Goal: Check status

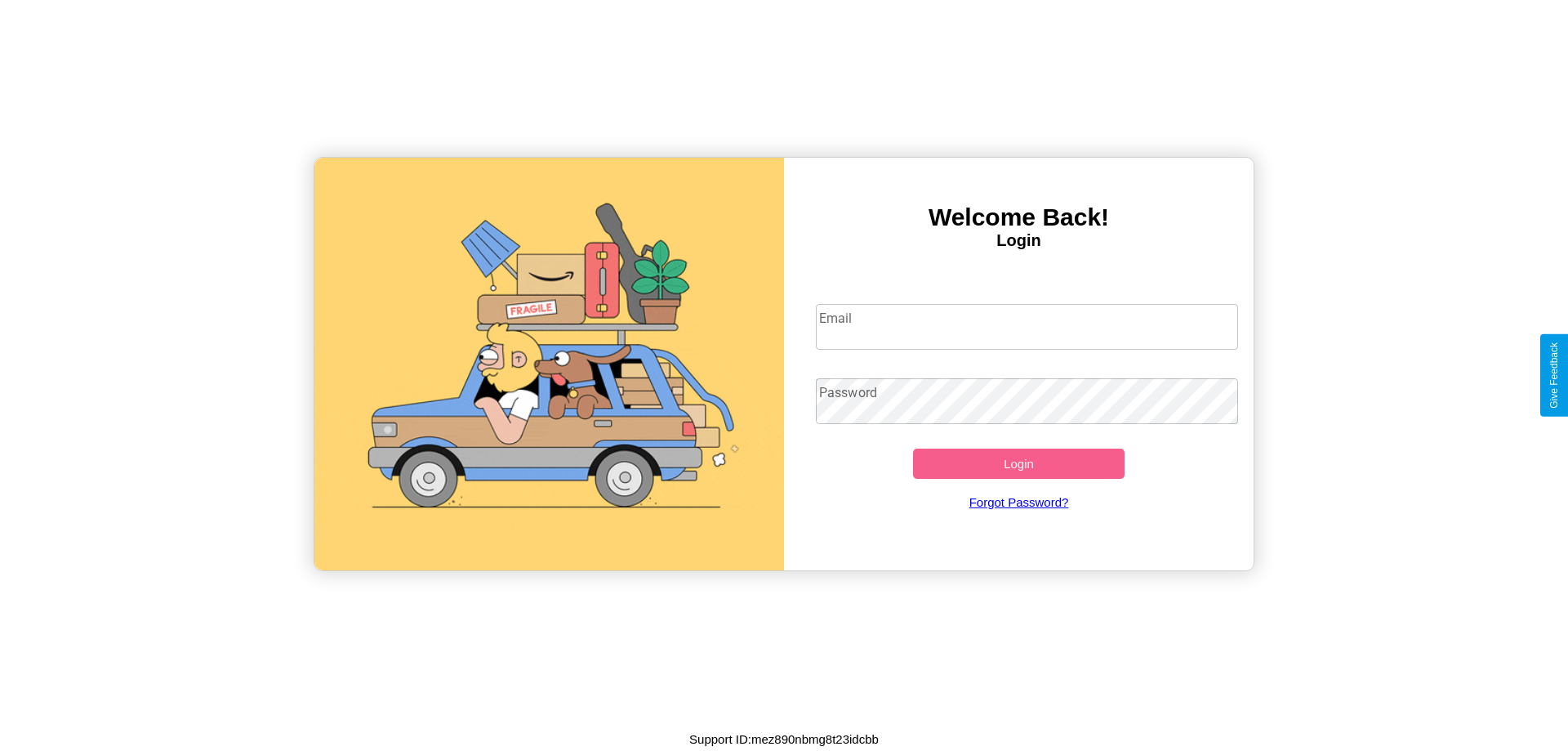
click at [1026, 326] on input "Email" at bounding box center [1027, 327] width 423 height 46
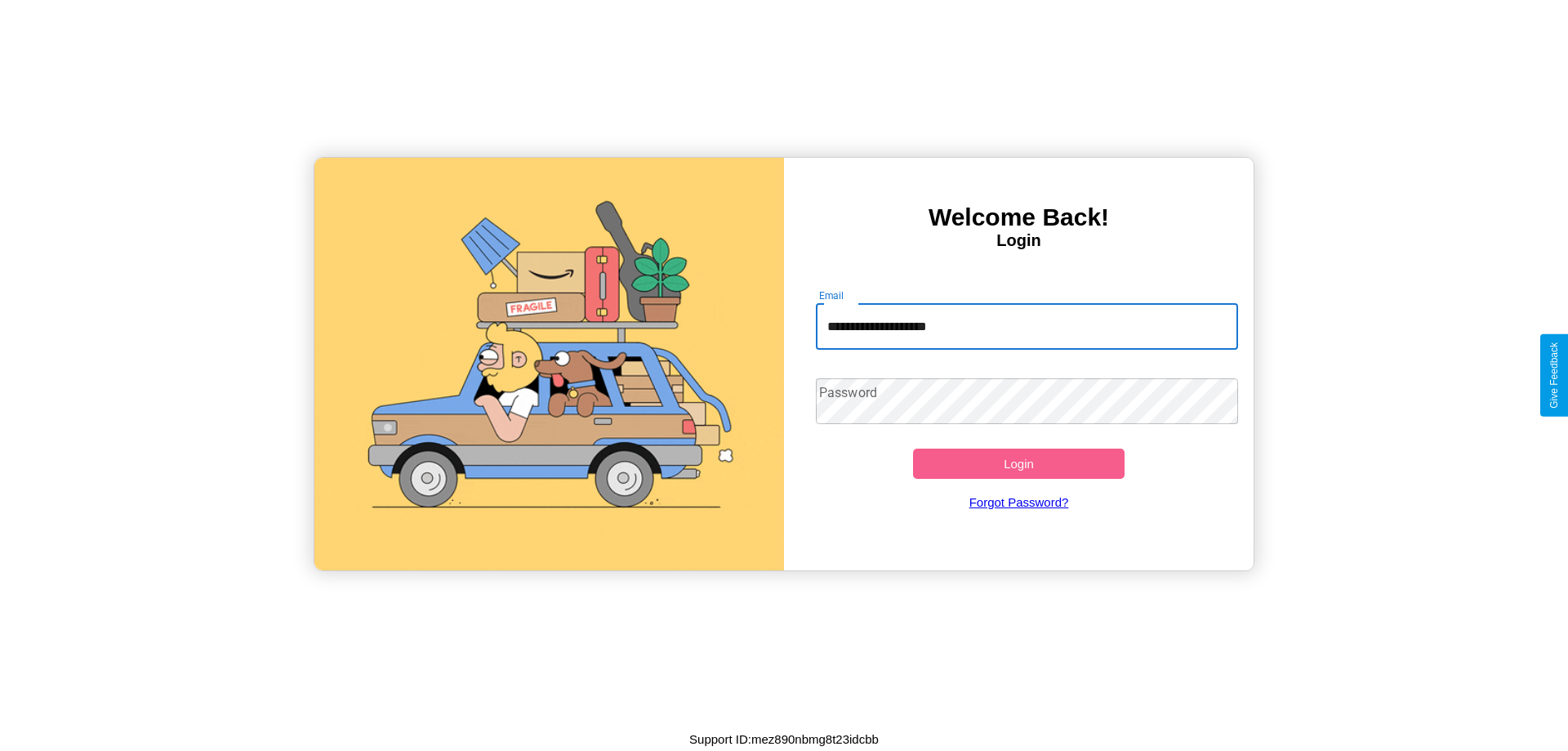
type input "**********"
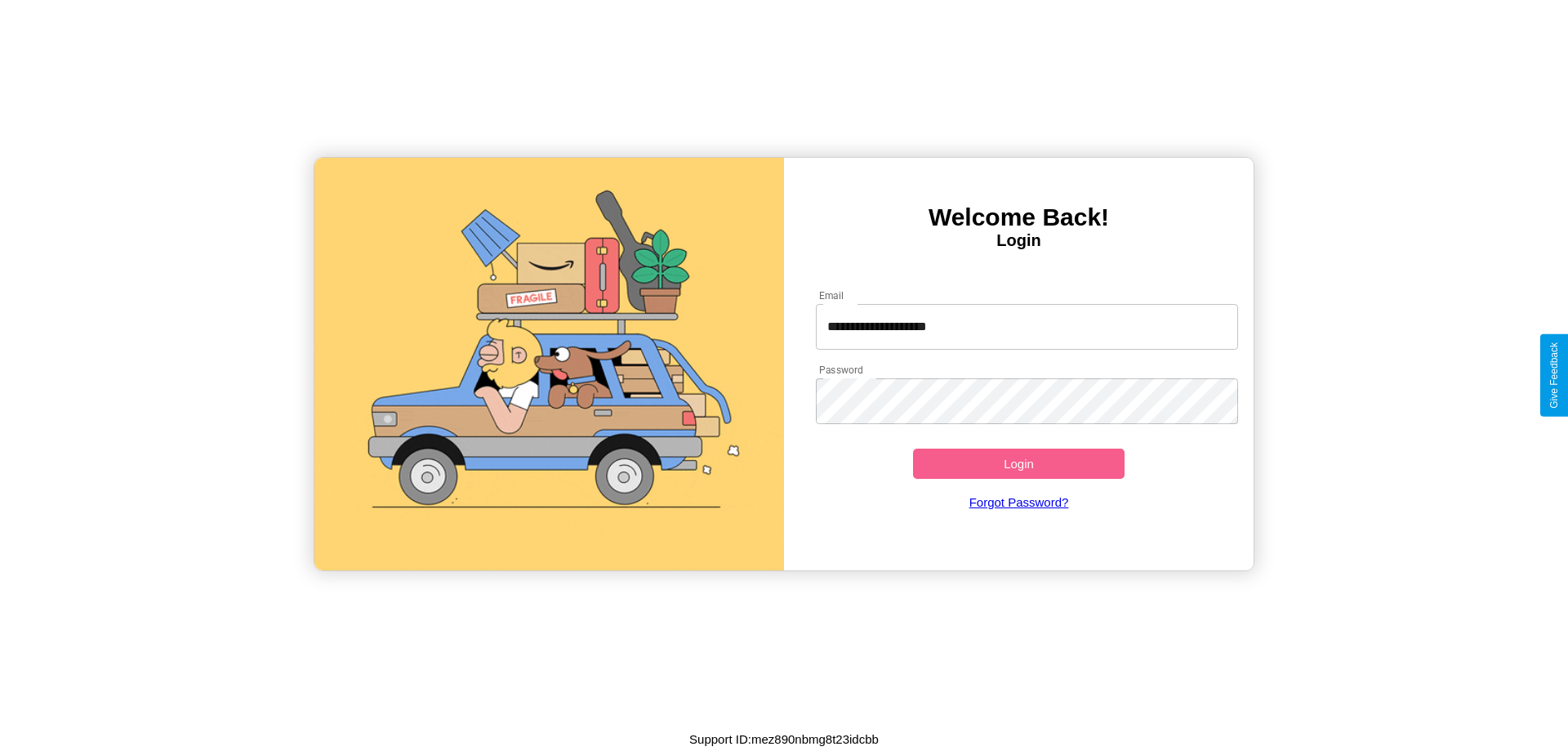
click at [1019, 463] on button "Login" at bounding box center [1019, 464] width 212 height 30
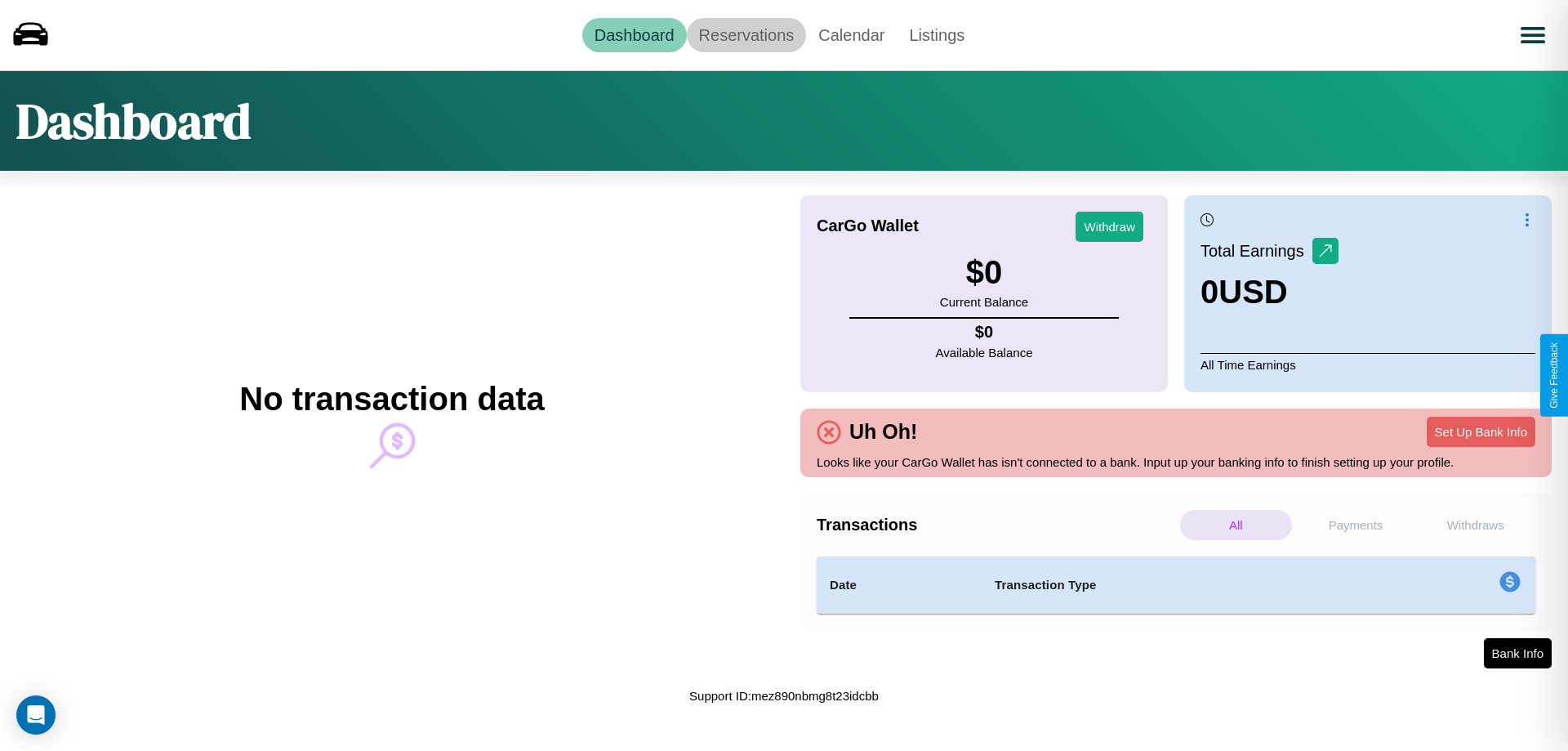
click at [746, 34] on link "Reservations" at bounding box center [746, 34] width 120 height 34
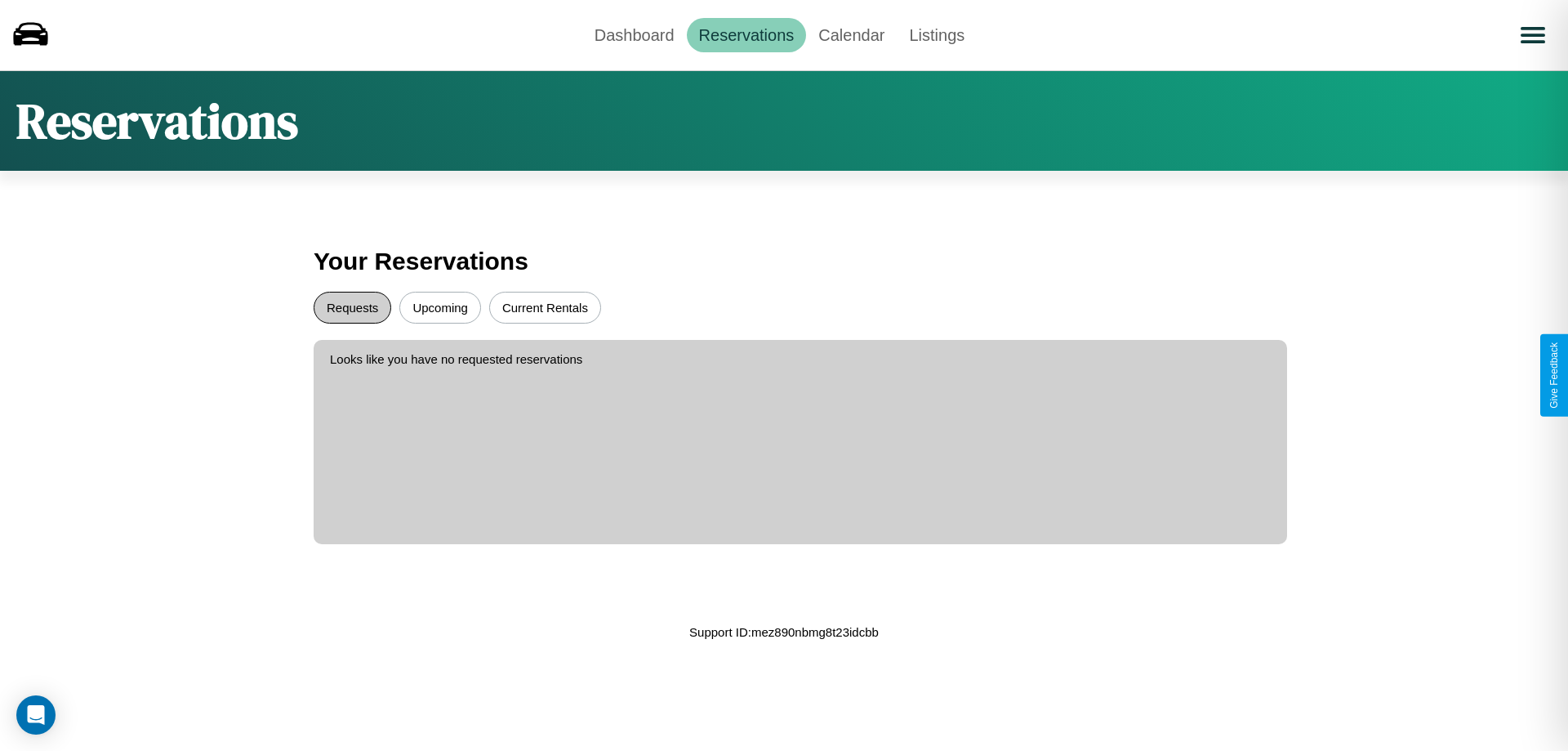
click at [352, 307] on button "Requests" at bounding box center [352, 307] width 78 height 32
click at [545, 307] on button "Current Rentals" at bounding box center [545, 307] width 112 height 32
